Goal: Consume media (video, audio): Consume media (video, audio)

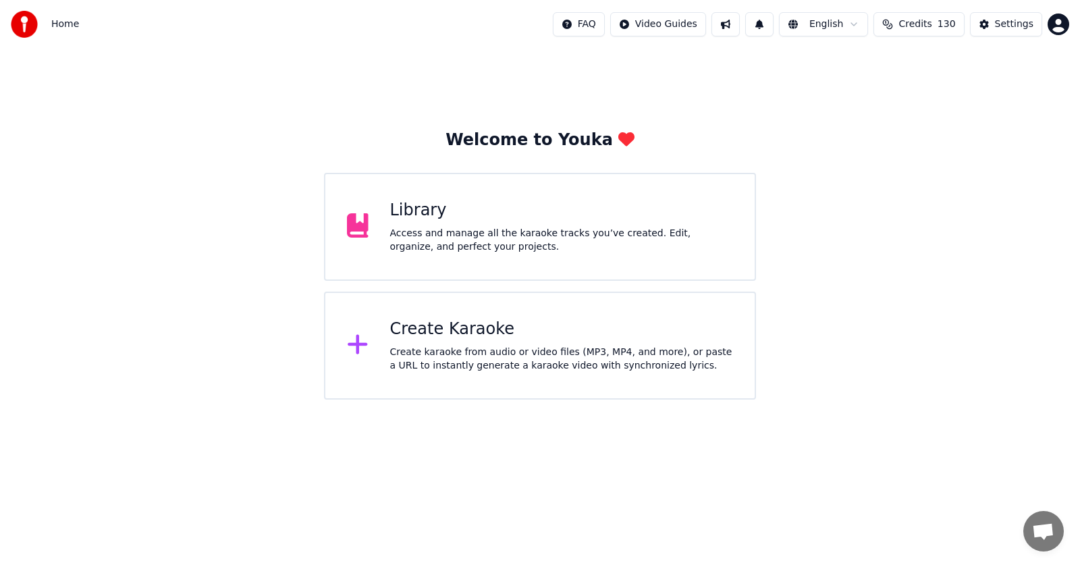
click at [419, 207] on div "Library" at bounding box center [562, 211] width 344 height 22
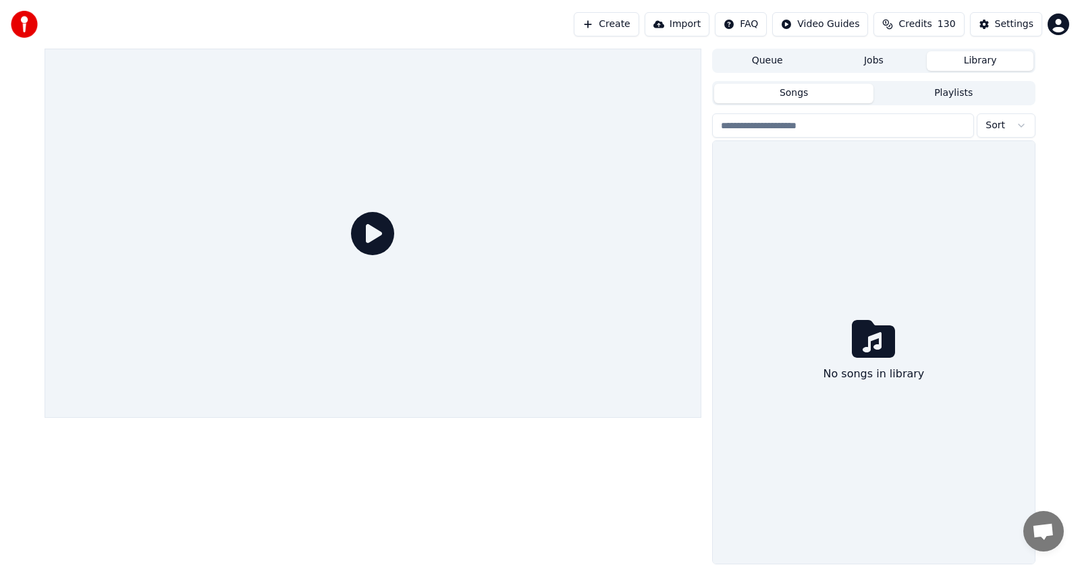
click at [428, 211] on div at bounding box center [373, 233] width 657 height 369
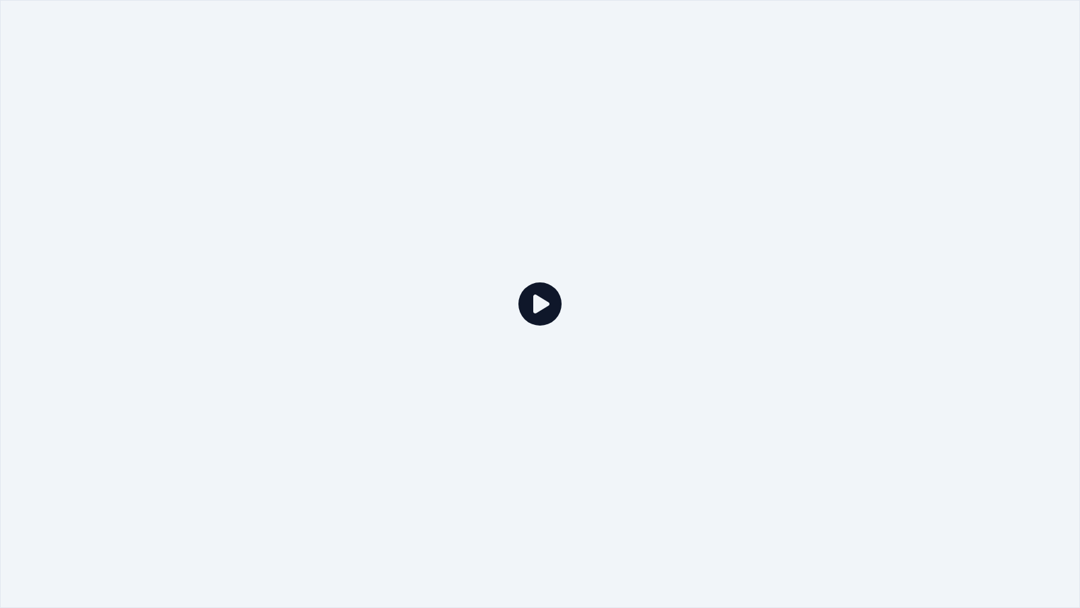
click at [930, 252] on div at bounding box center [540, 304] width 1080 height 608
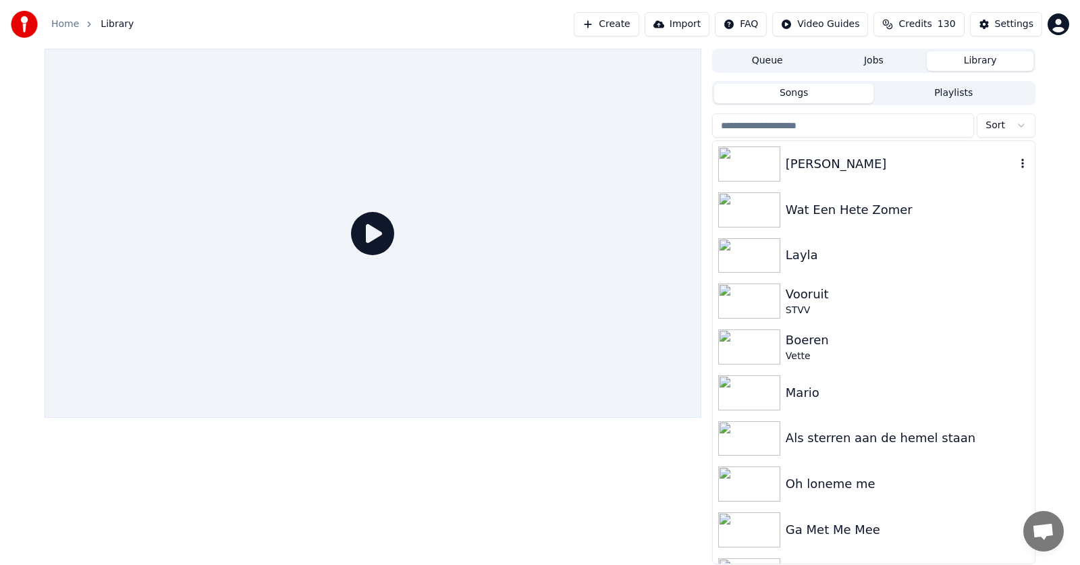
click at [813, 164] on div "[PERSON_NAME]" at bounding box center [901, 164] width 230 height 19
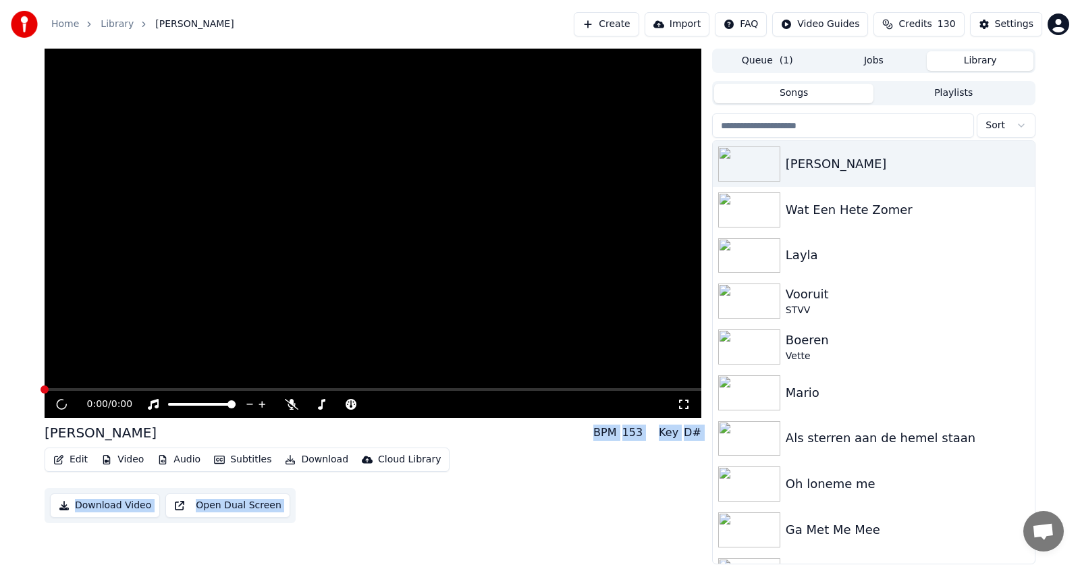
click at [1048, 121] on div "0:00 / 0:00 Ale Ale Alexandra BPM 153 Key D# Edit Video Audio Subtitles Downloa…" at bounding box center [540, 307] width 1080 height 516
click at [438, 437] on div "Ale [PERSON_NAME] BPM 153 Key D#" at bounding box center [373, 432] width 657 height 19
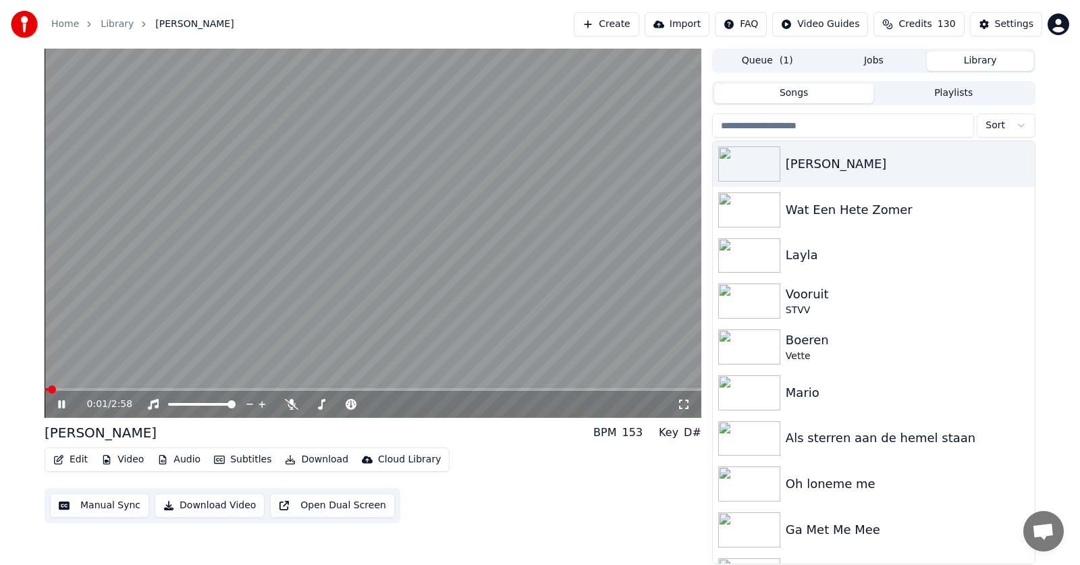
click at [47, 388] on span at bounding box center [46, 389] width 3 height 3
click at [175, 461] on button "Audio" at bounding box center [179, 459] width 54 height 19
click at [183, 460] on button "Audio" at bounding box center [179, 459] width 54 height 19
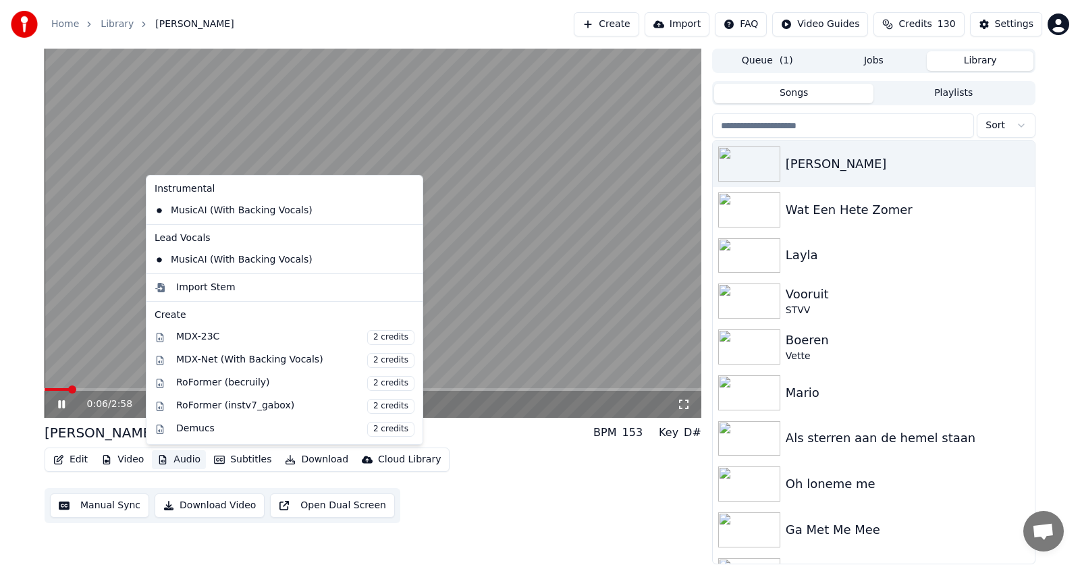
click at [182, 460] on button "Audio" at bounding box center [179, 459] width 54 height 19
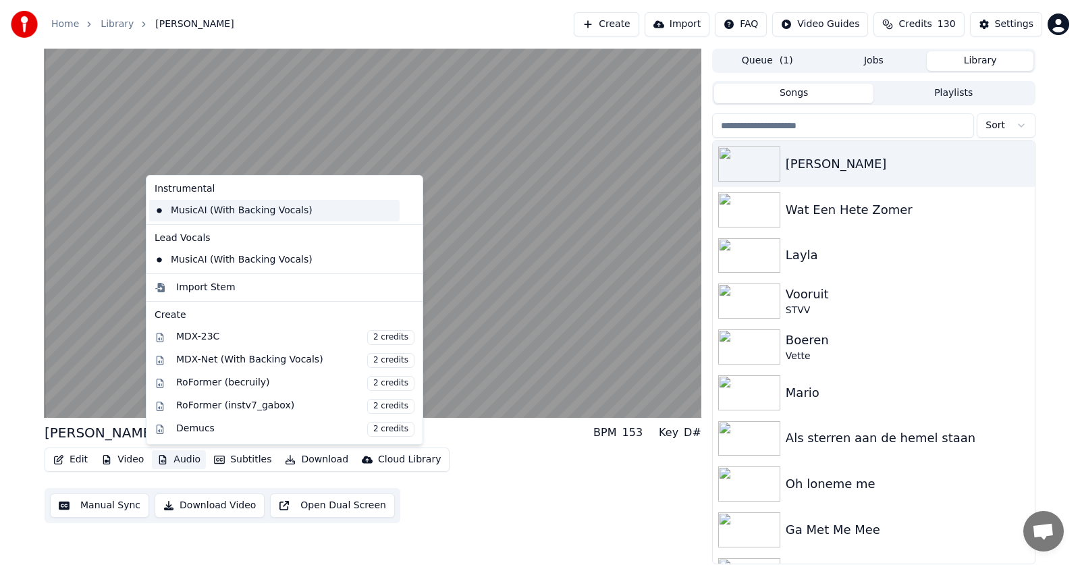
click at [208, 209] on div "MusicAI (With Backing Vocals)" at bounding box center [274, 211] width 250 height 22
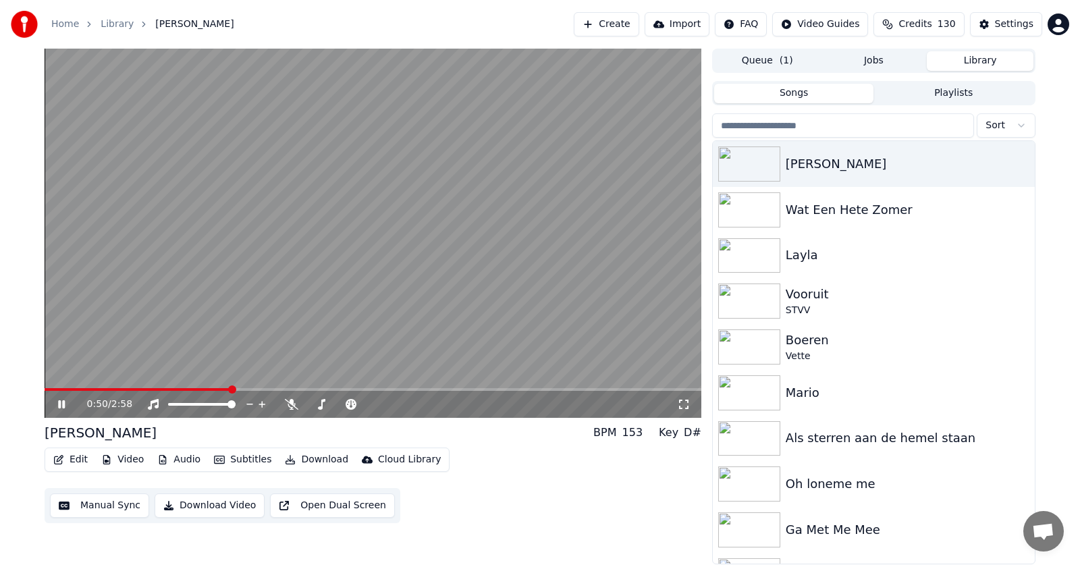
click at [182, 387] on video at bounding box center [373, 233] width 657 height 369
click at [180, 387] on video at bounding box center [373, 233] width 657 height 369
click at [175, 389] on span at bounding box center [143, 389] width 196 height 3
click at [302, 458] on button "Download" at bounding box center [316, 459] width 74 height 19
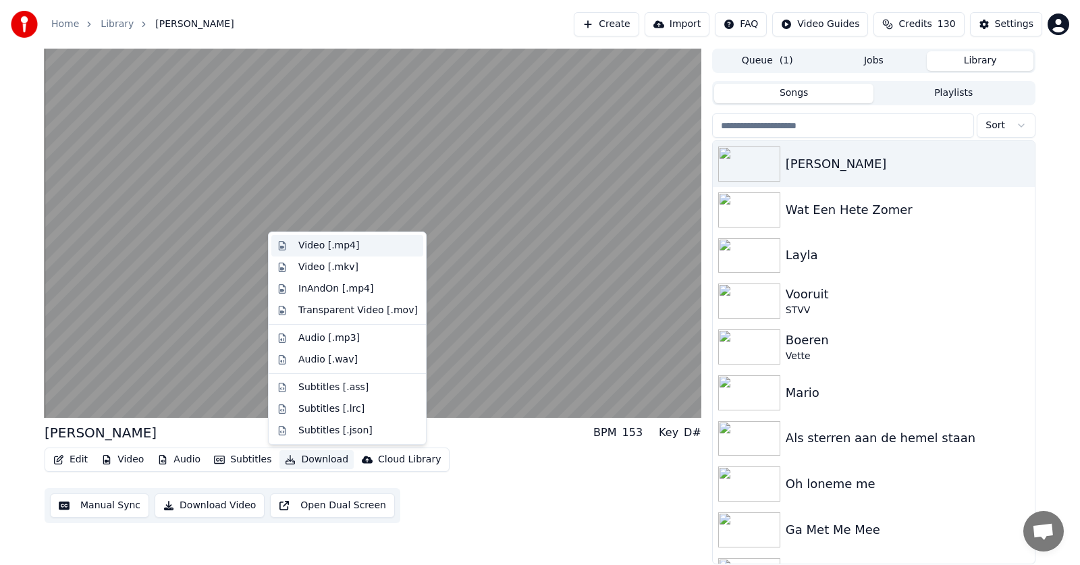
click at [339, 250] on div "Video [.mp4]" at bounding box center [328, 246] width 61 height 14
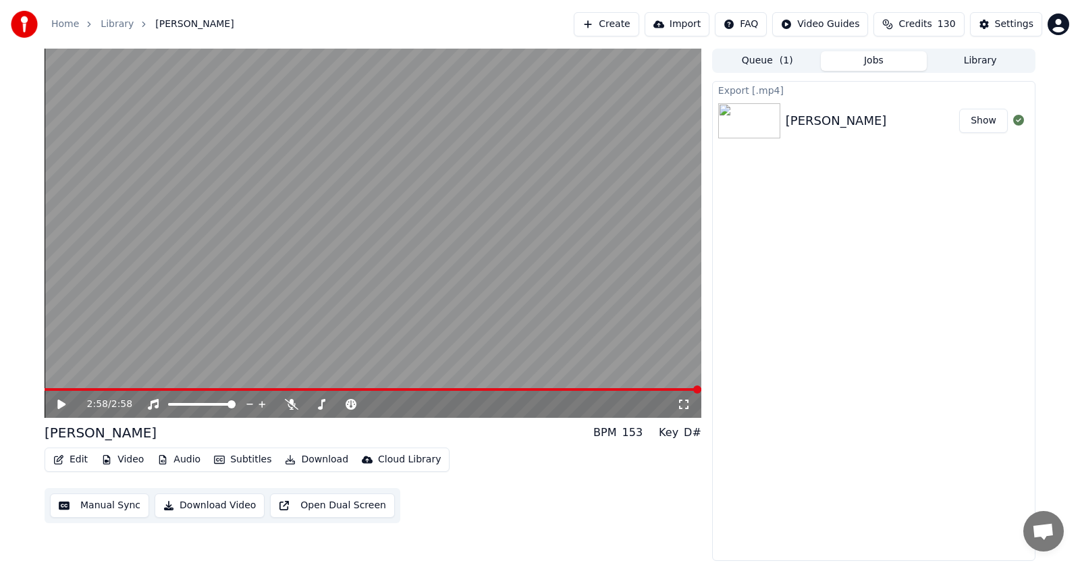
click at [979, 119] on button "Show" at bounding box center [983, 121] width 49 height 24
click at [182, 459] on button "Audio" at bounding box center [179, 459] width 54 height 19
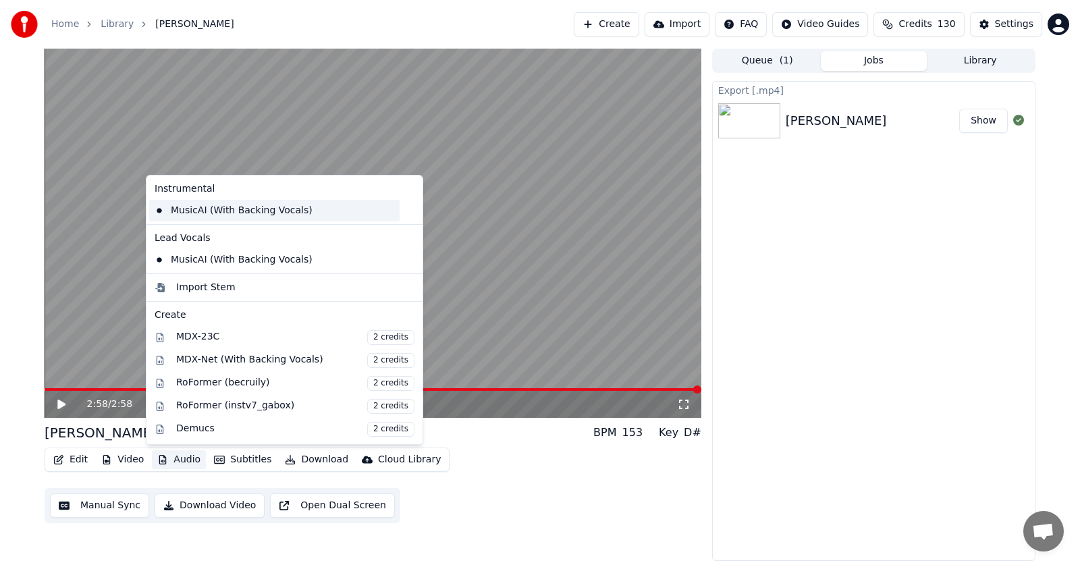
click at [220, 211] on div "MusicAI (With Backing Vocals)" at bounding box center [274, 211] width 250 height 22
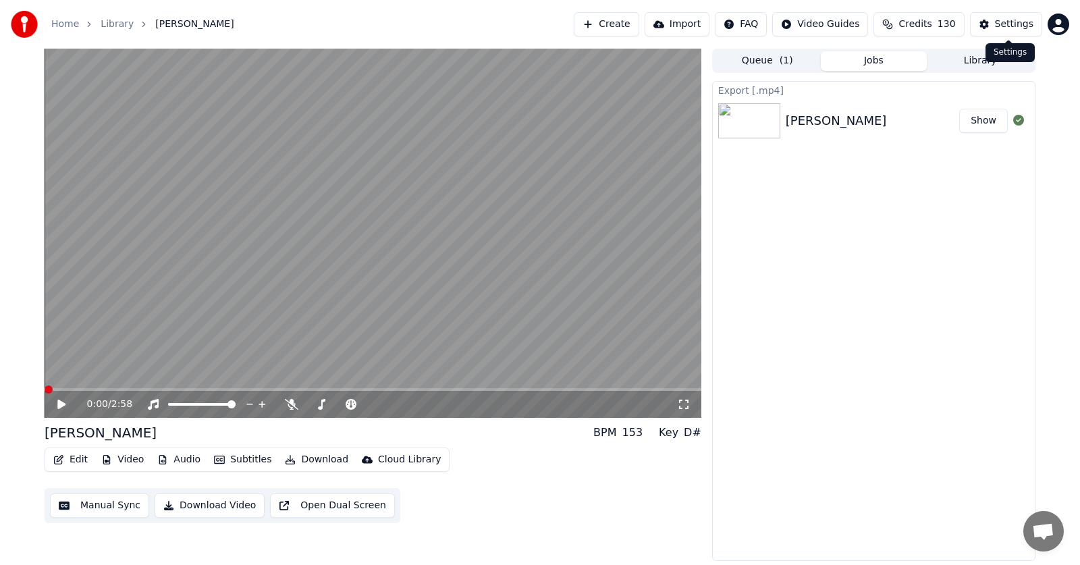
click at [1002, 26] on div "Settings" at bounding box center [1014, 25] width 38 height 14
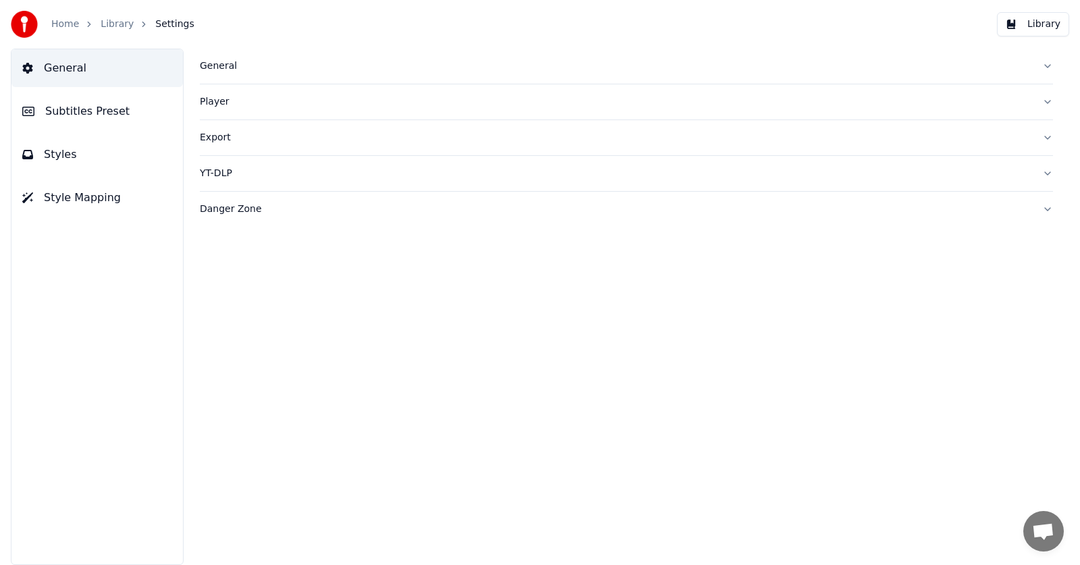
click at [96, 113] on span "Subtitles Preset" at bounding box center [87, 111] width 84 height 16
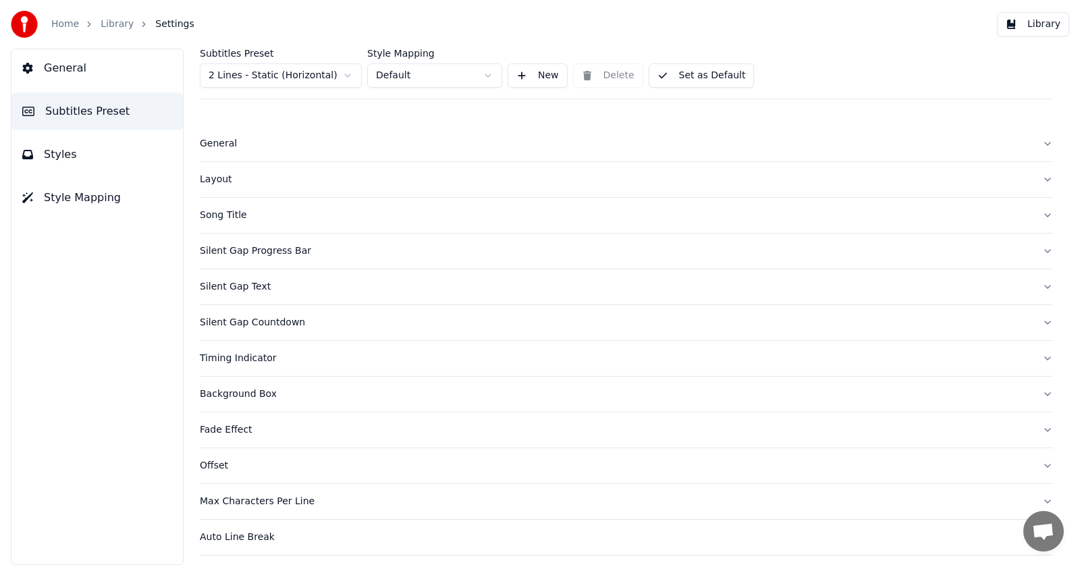
click at [344, 74] on html "Home Library Settings Library General Subtitles Preset Styles Style Mapping Sub…" at bounding box center [540, 282] width 1080 height 565
click at [679, 77] on button "Set as Default" at bounding box center [702, 75] width 106 height 24
click at [1039, 23] on button "Library" at bounding box center [1033, 24] width 72 height 24
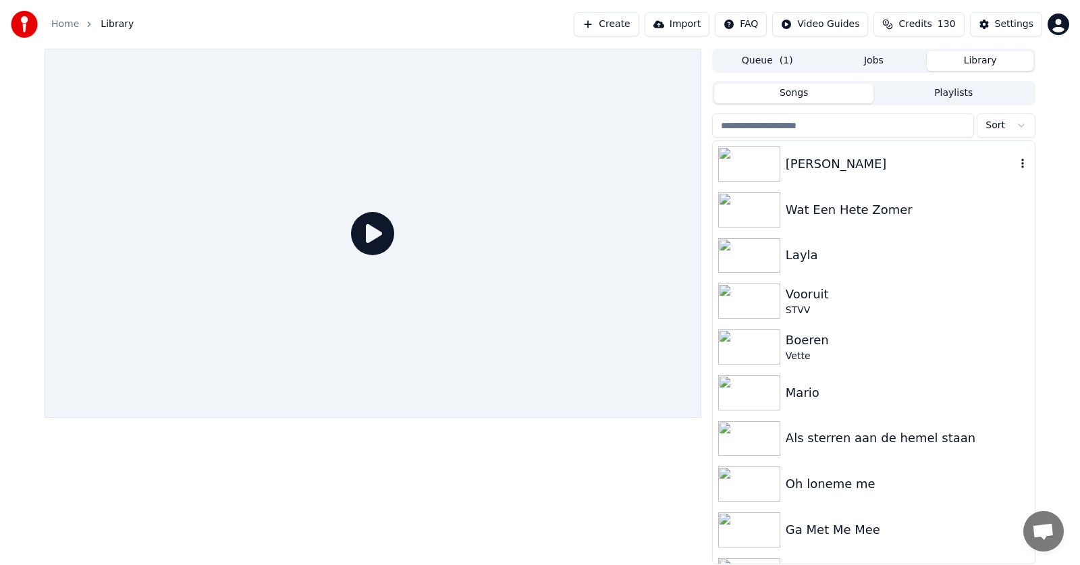
click at [814, 164] on div "[PERSON_NAME]" at bounding box center [901, 164] width 230 height 19
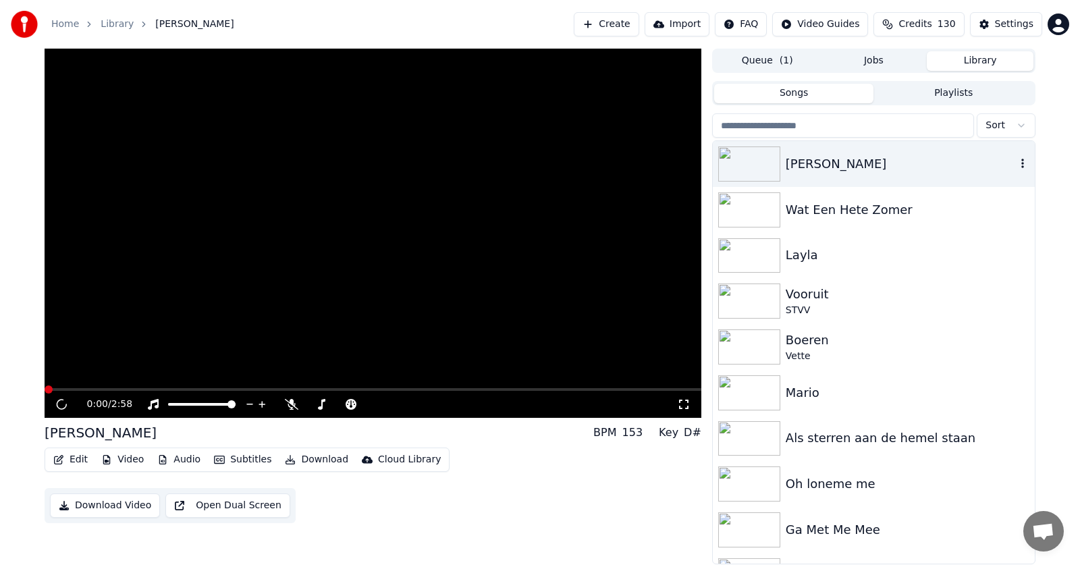
click at [814, 164] on div "[PERSON_NAME]" at bounding box center [901, 164] width 230 height 19
